Goal: Information Seeking & Learning: Learn about a topic

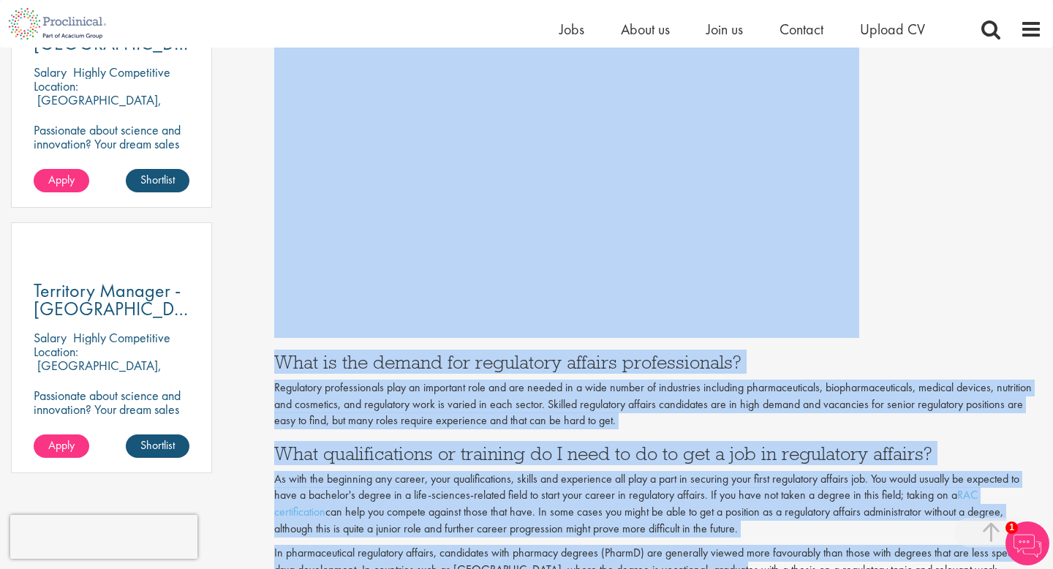
scroll to position [986, 0]
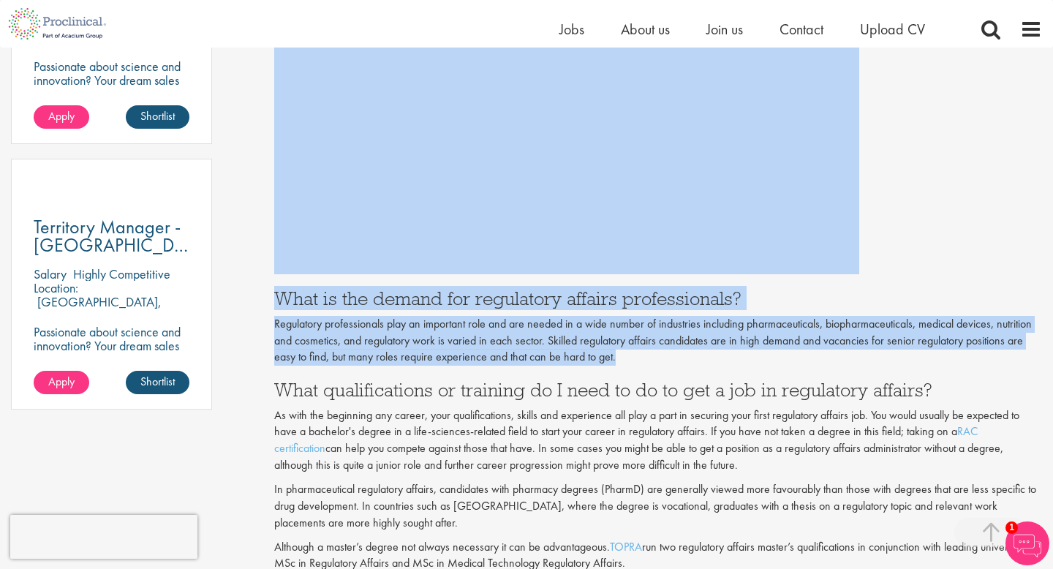
drag, startPoint x: 276, startPoint y: 87, endPoint x: 659, endPoint y: 356, distance: 468.4
copy div "What does a regulatory affairs professional do? It is the responsibility of reg…"
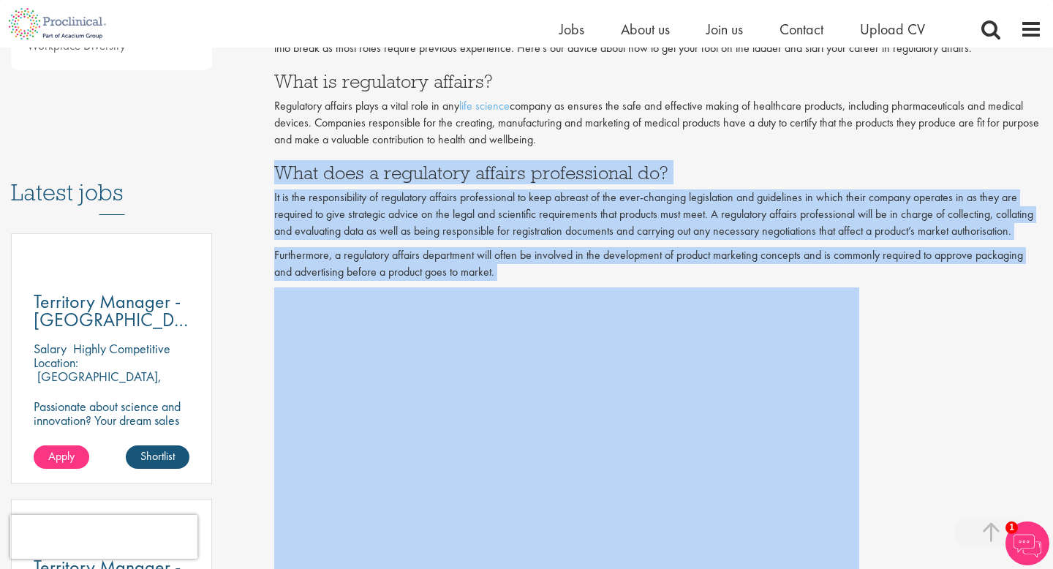
scroll to position [627, 0]
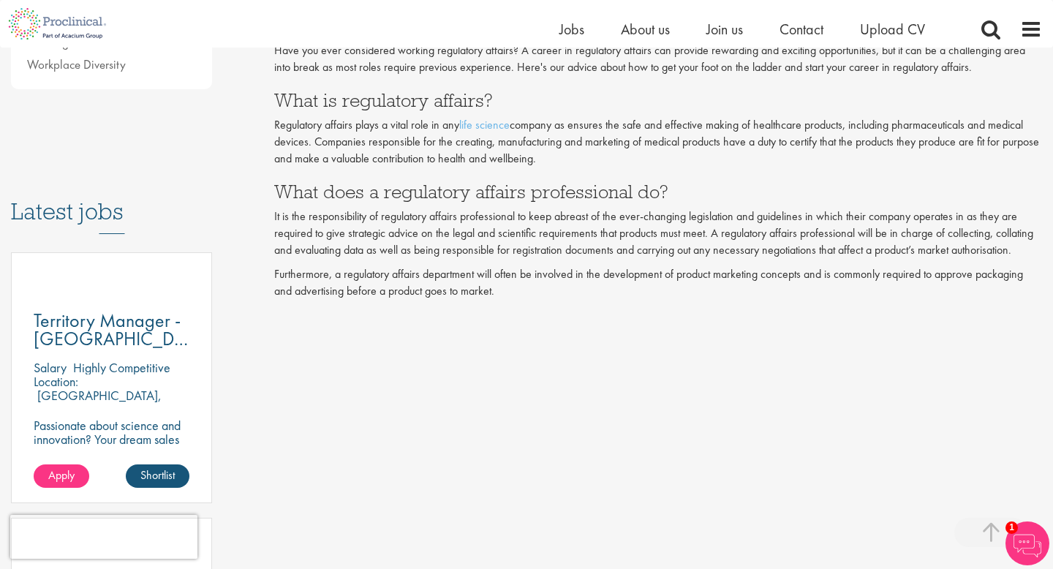
click at [661, 100] on h3 "What is regulatory affairs?" at bounding box center [658, 100] width 768 height 19
